Goal: Task Accomplishment & Management: Use online tool/utility

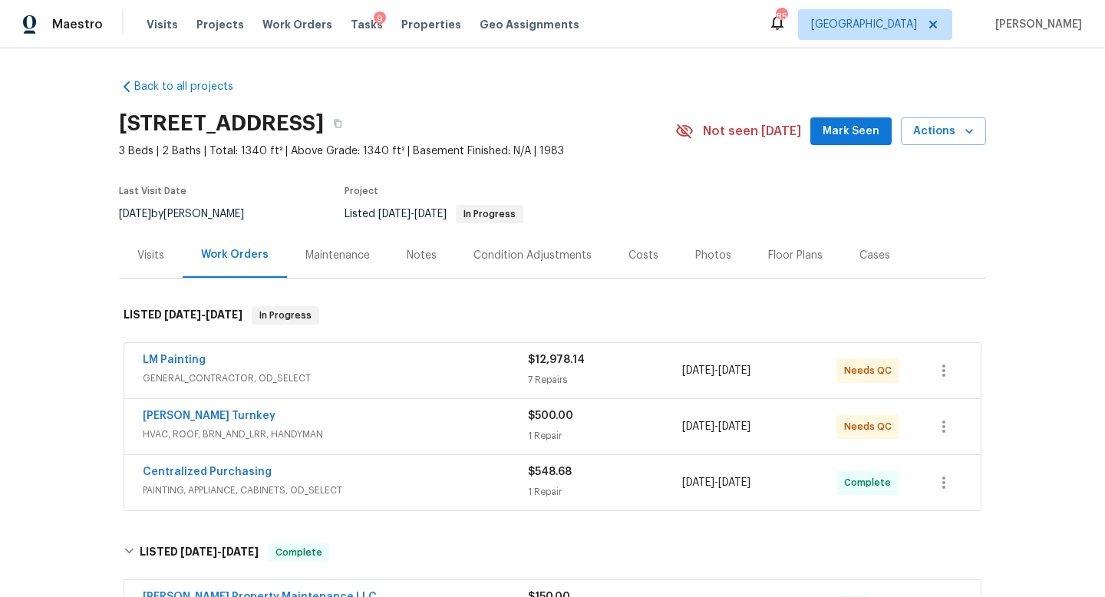
click at [355, 15] on div "Visits Projects Work Orders Tasks 9 Properties Geo Assignments" at bounding box center [372, 24] width 451 height 31
click at [353, 28] on span "Tasks" at bounding box center [367, 24] width 32 height 11
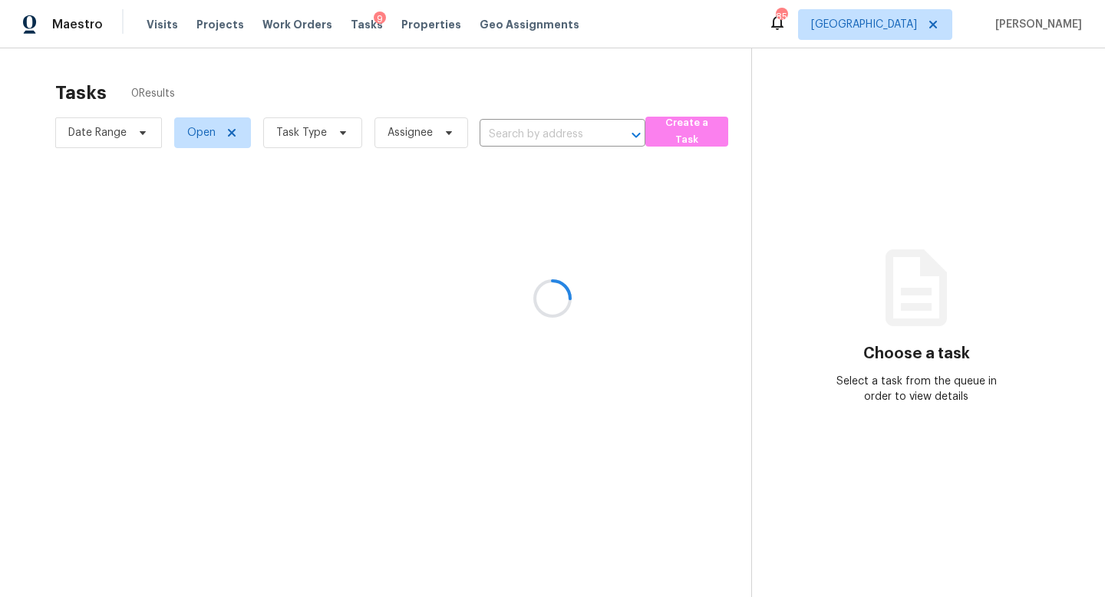
click at [321, 154] on div at bounding box center [552, 298] width 1105 height 597
click at [318, 125] on span "Task Type" at bounding box center [301, 132] width 51 height 15
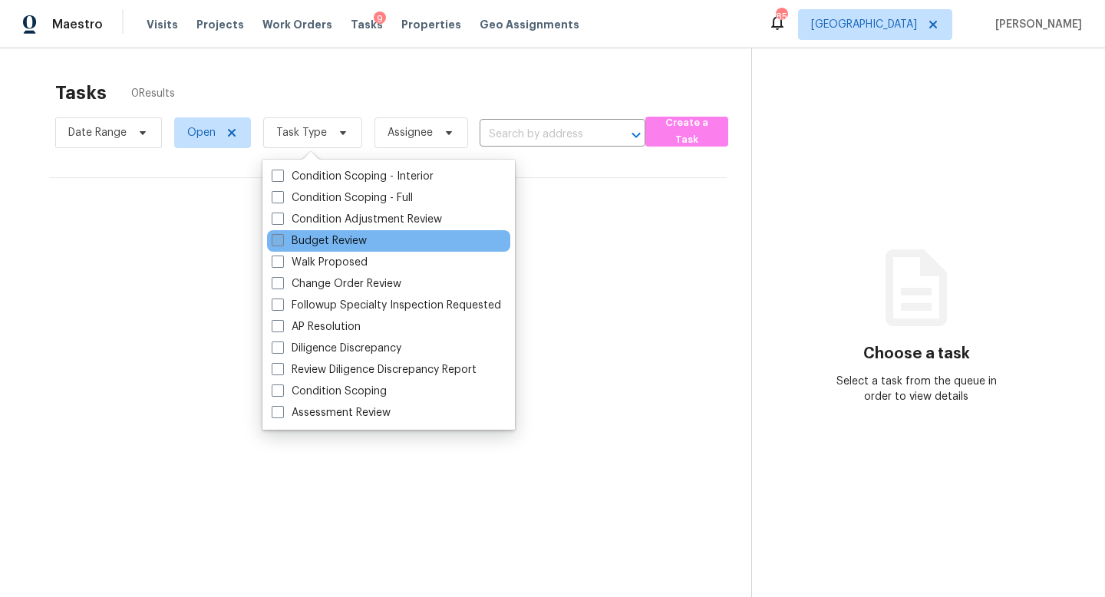
click at [318, 240] on label "Budget Review" at bounding box center [319, 240] width 95 height 15
click at [282, 240] on input "Budget Review" at bounding box center [277, 238] width 10 height 10
checkbox input "true"
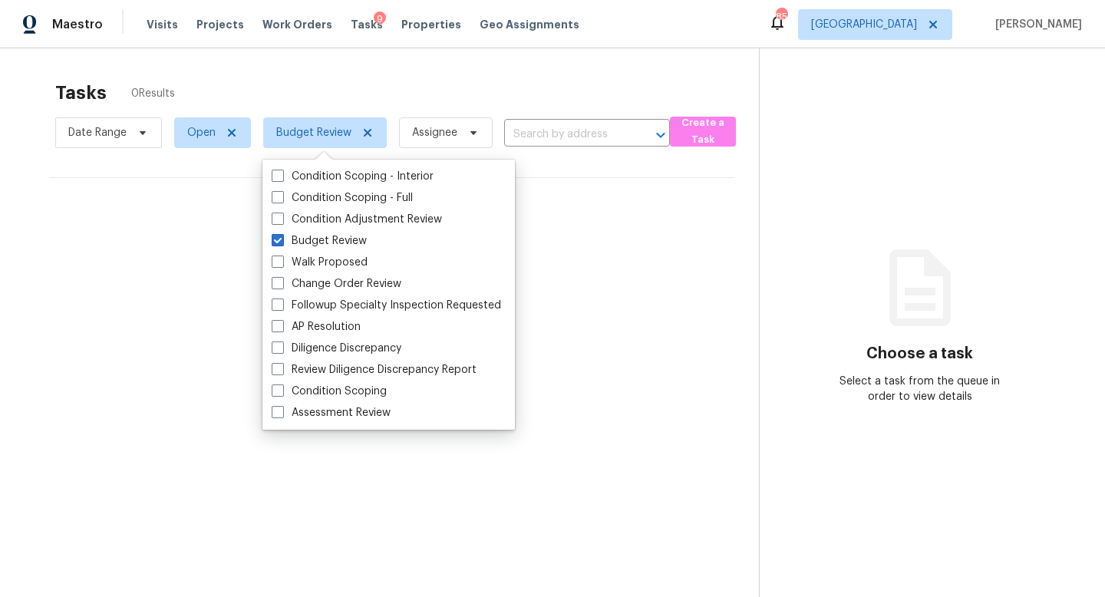
click at [342, 99] on div "Tasks 0 Results" at bounding box center [407, 93] width 704 height 40
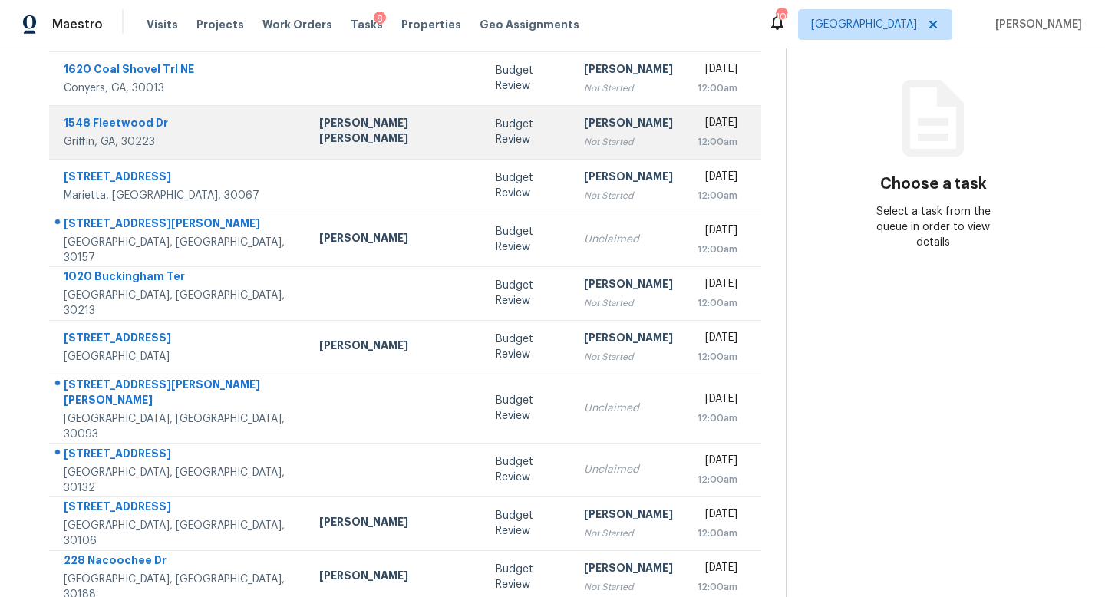
scroll to position [202, 0]
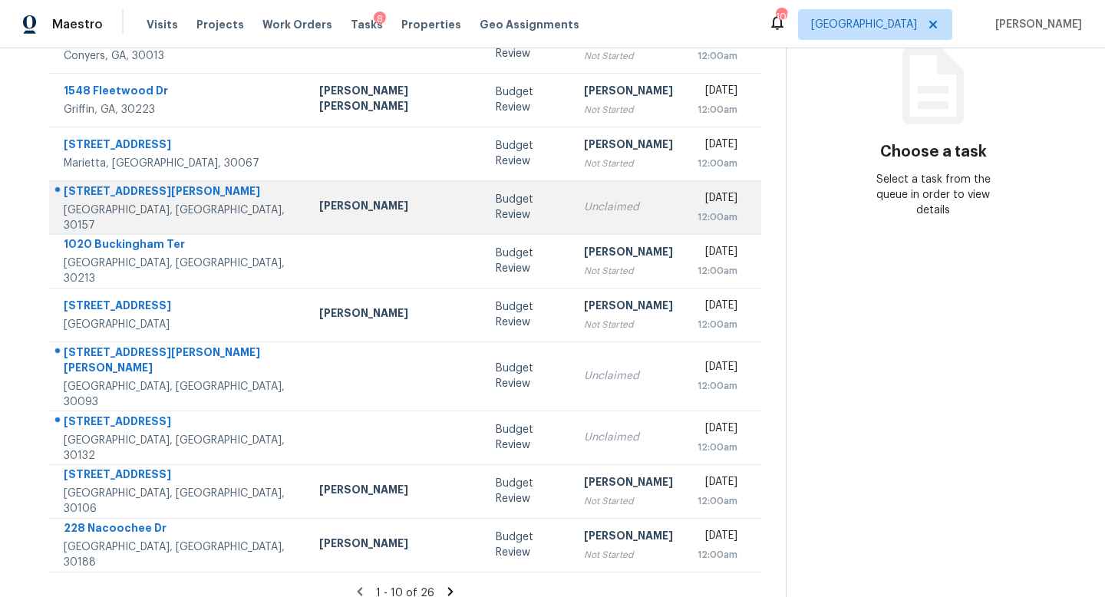
click at [584, 210] on div "Unclaimed" at bounding box center [628, 207] width 89 height 15
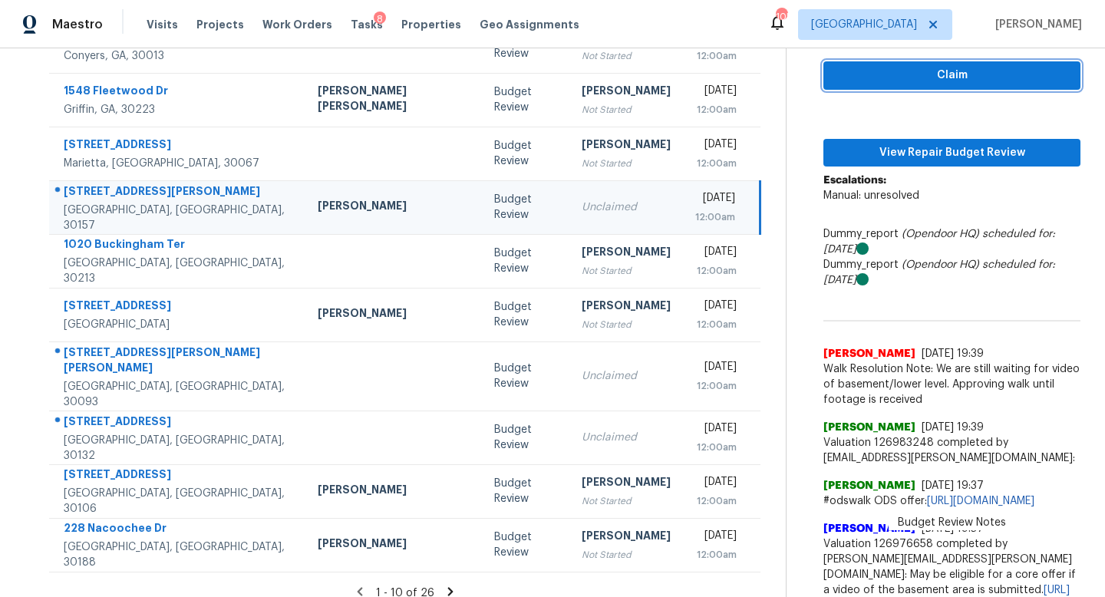
click at [870, 79] on span "Claim" at bounding box center [952, 75] width 233 height 19
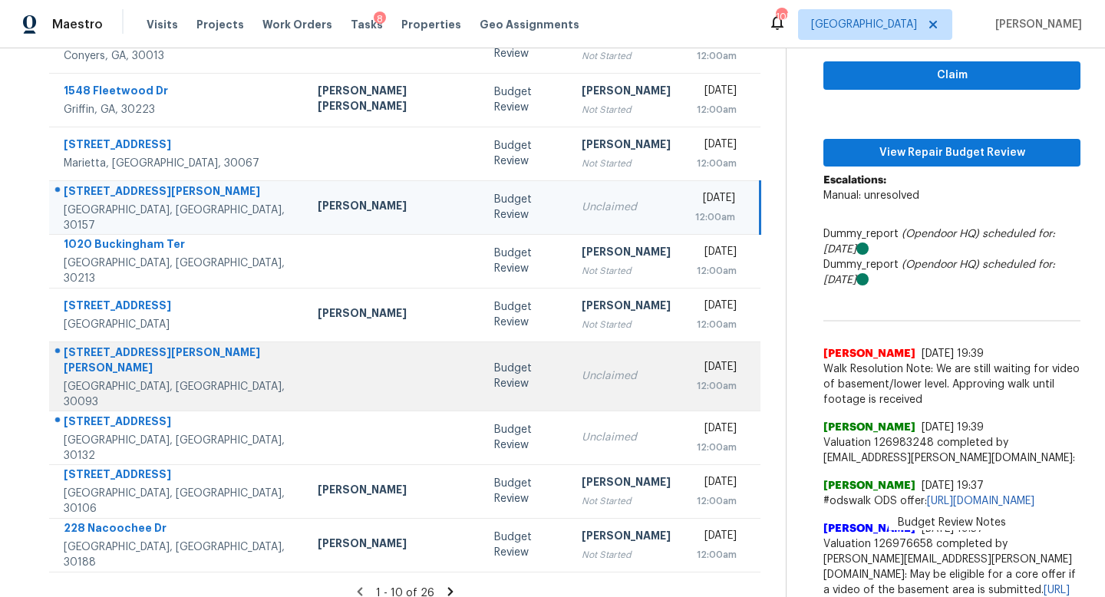
click at [569, 345] on td "Unclaimed" at bounding box center [626, 376] width 114 height 69
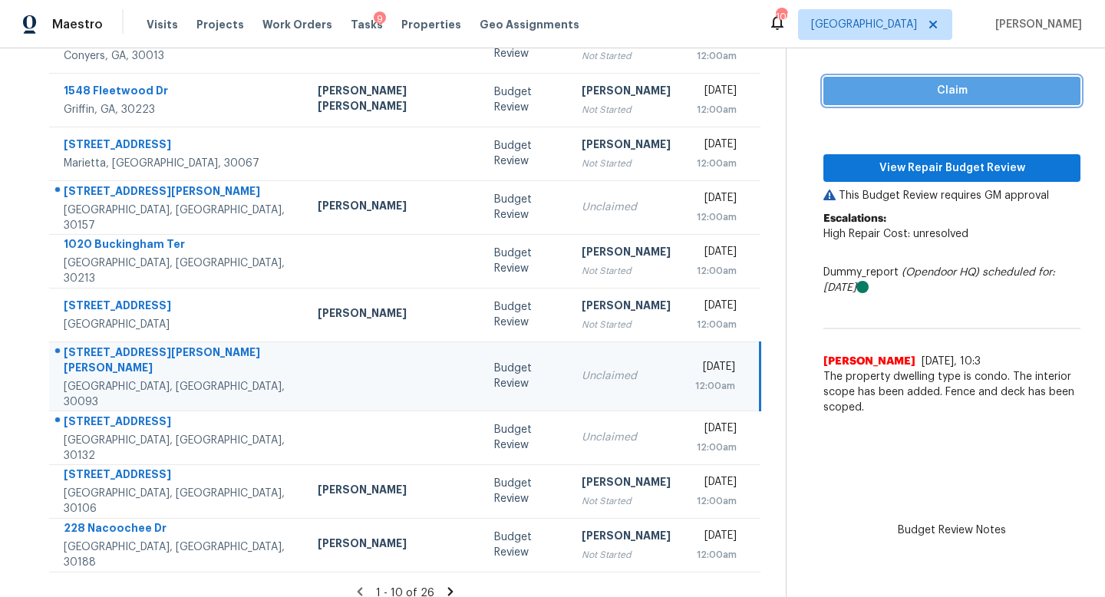
click at [836, 81] on span "Claim" at bounding box center [952, 90] width 233 height 19
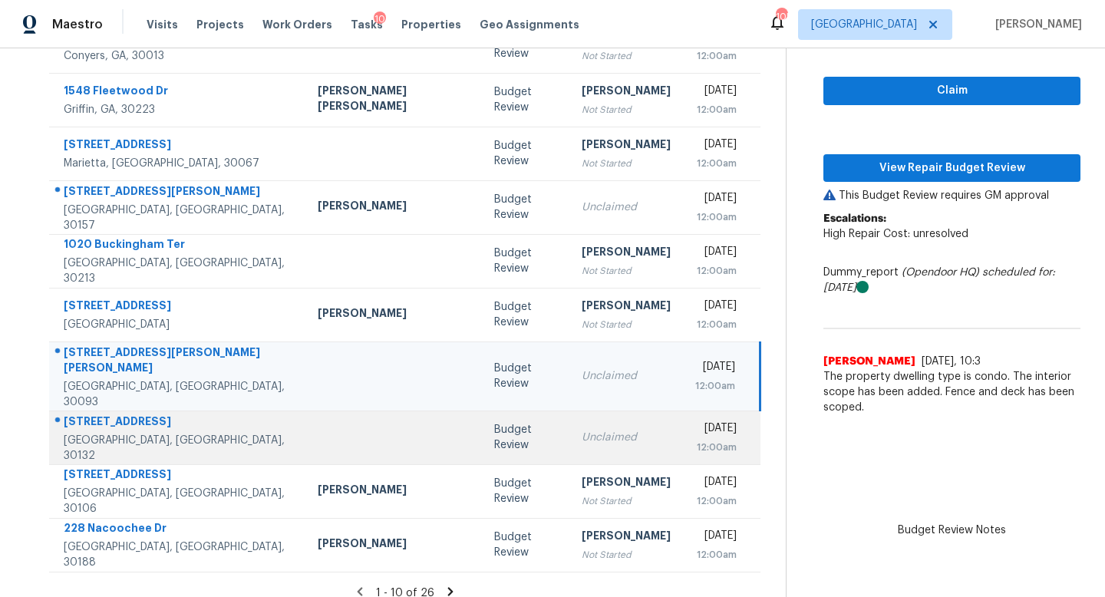
click at [582, 430] on div "Unclaimed" at bounding box center [626, 437] width 89 height 15
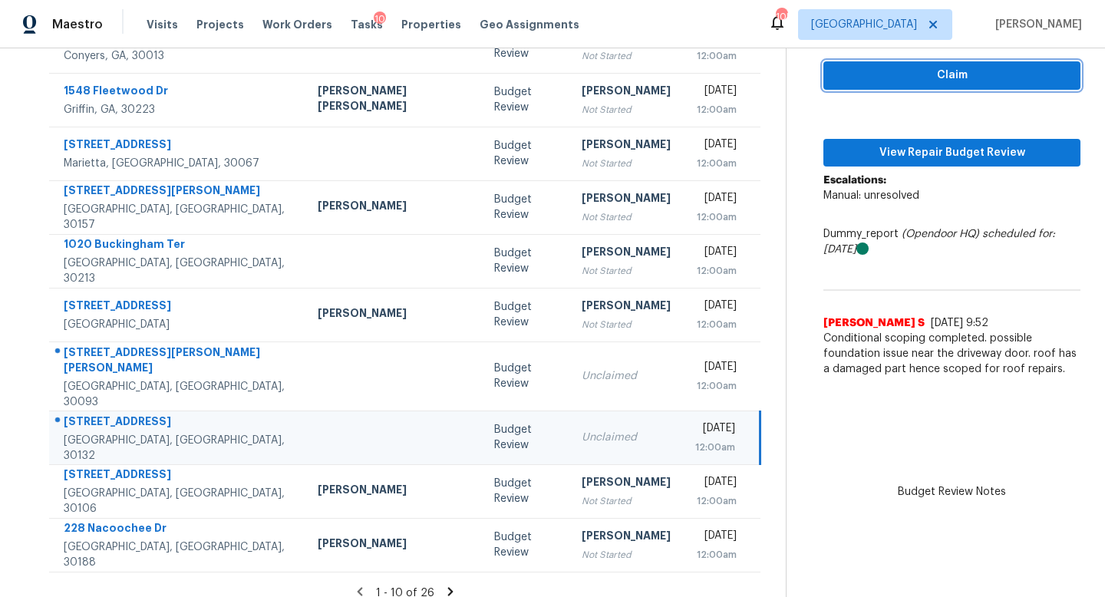
click at [852, 78] on span "Claim" at bounding box center [952, 75] width 233 height 19
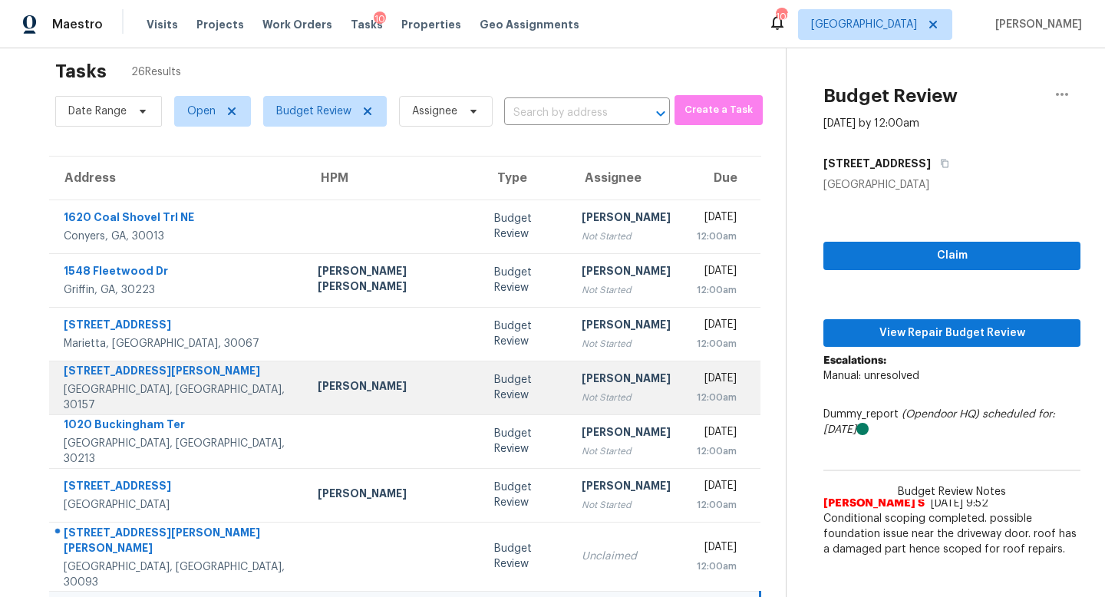
scroll to position [0, 0]
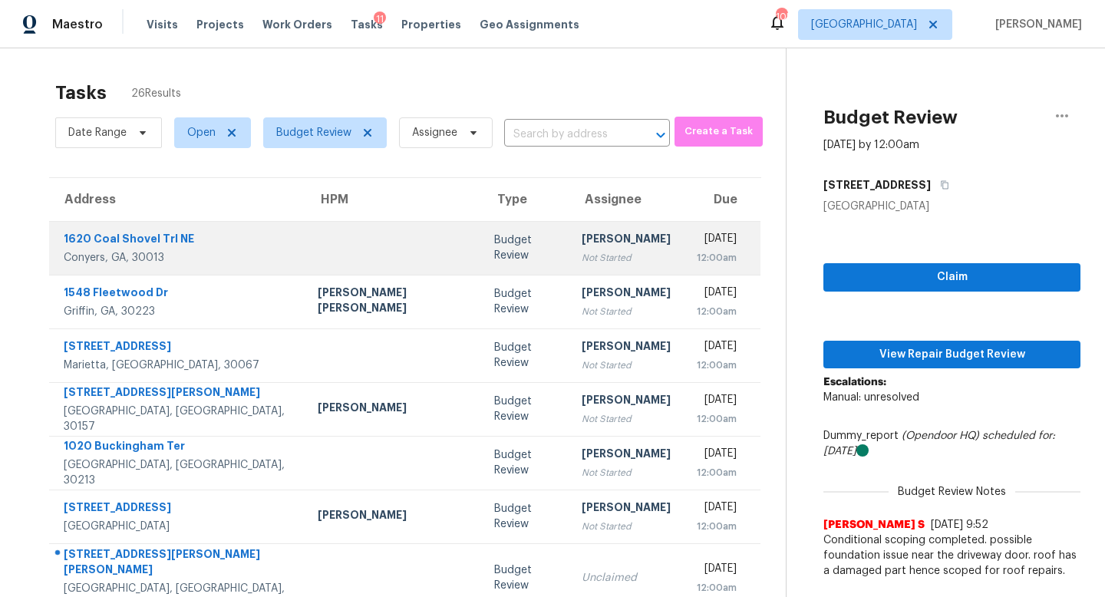
click at [582, 261] on div "Not Started" at bounding box center [626, 257] width 89 height 15
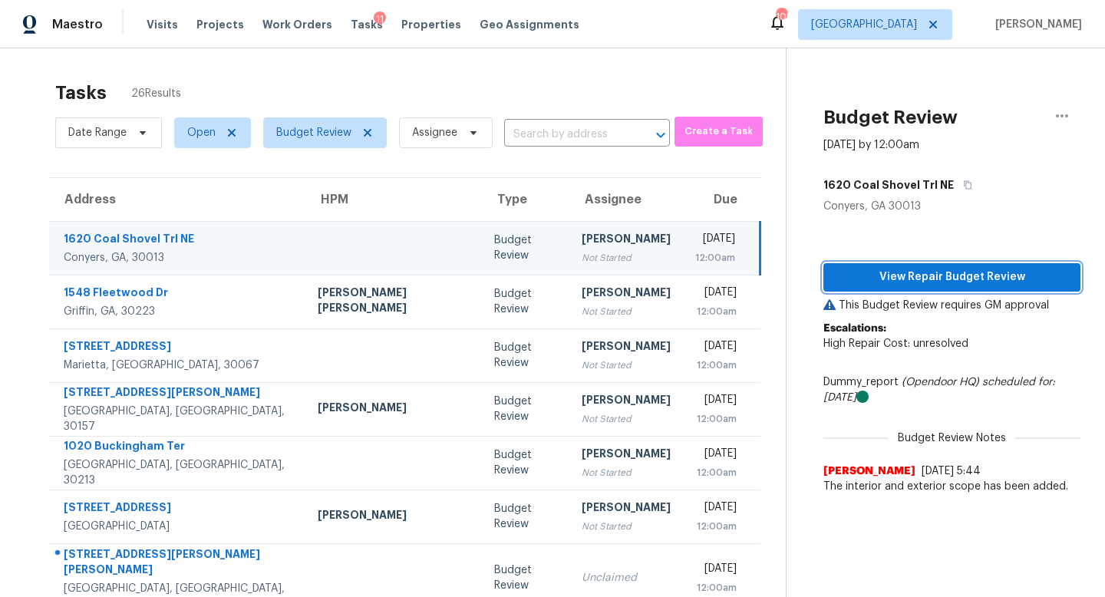
click at [913, 272] on span "View Repair Budget Review" at bounding box center [952, 277] width 233 height 19
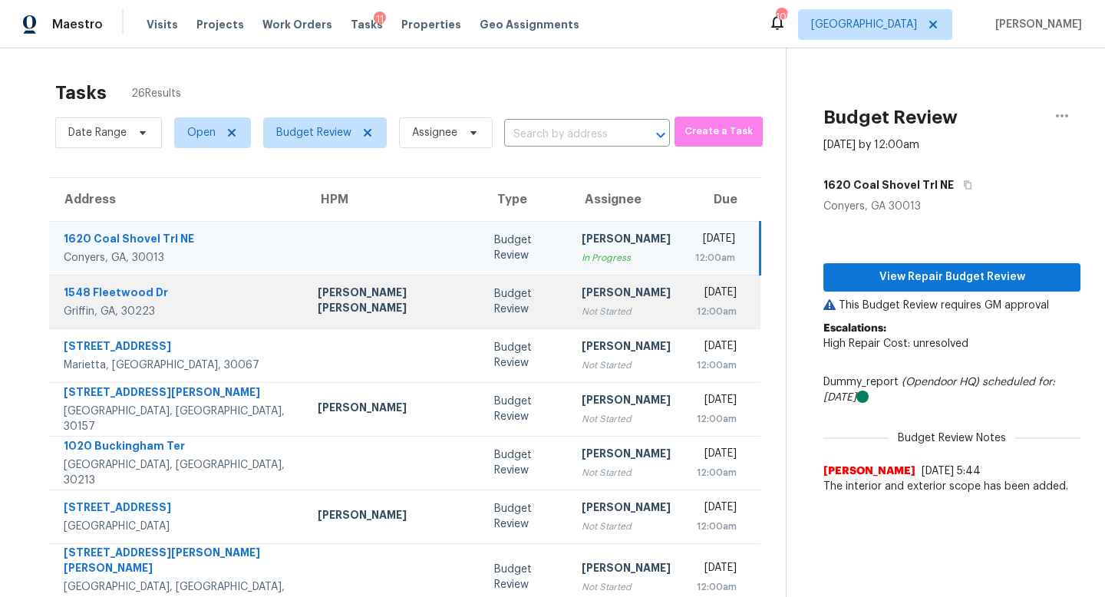
click at [482, 309] on td "Budget Review" at bounding box center [526, 302] width 88 height 54
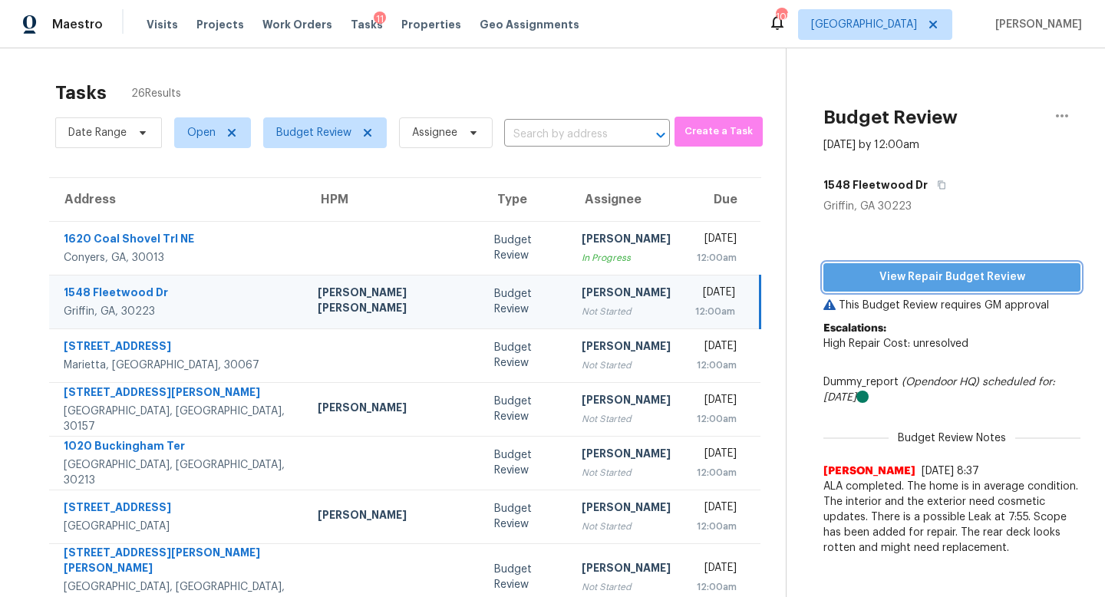
click at [889, 265] on button "View Repair Budget Review" at bounding box center [951, 277] width 257 height 28
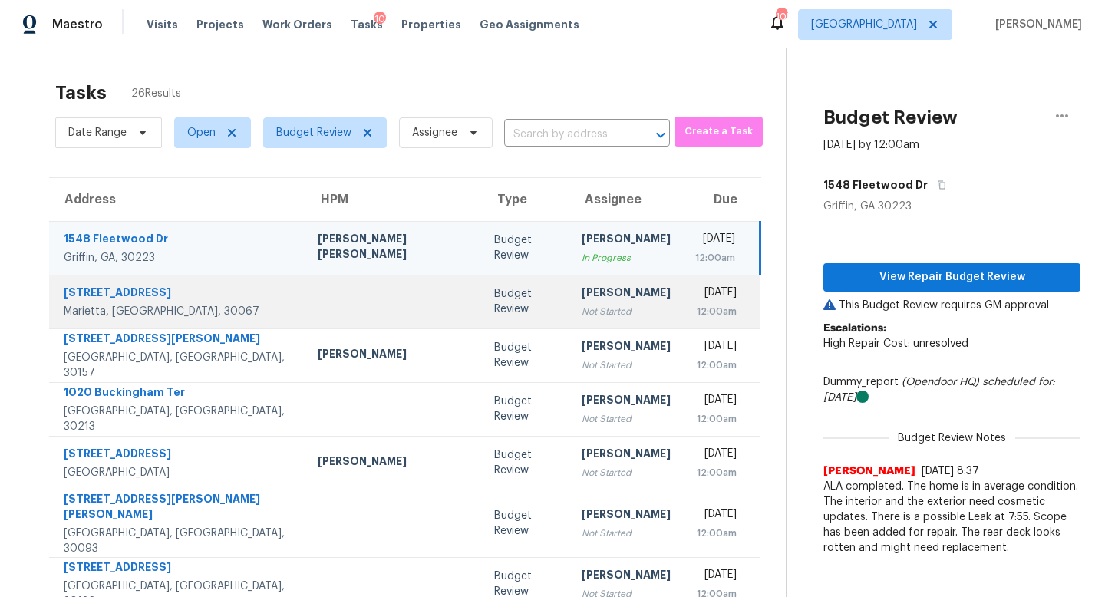
click at [589, 310] on td "Cynthia Herriott Not Started" at bounding box center [626, 302] width 114 height 54
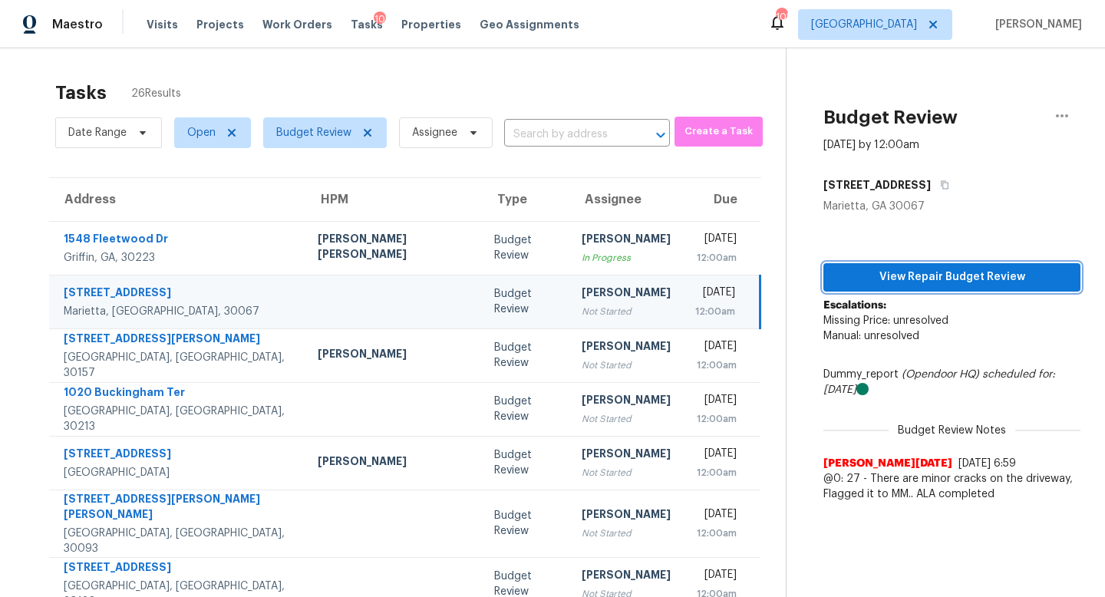
click at [917, 272] on span "View Repair Budget Review" at bounding box center [952, 277] width 233 height 19
